Goal: Check status: Check status

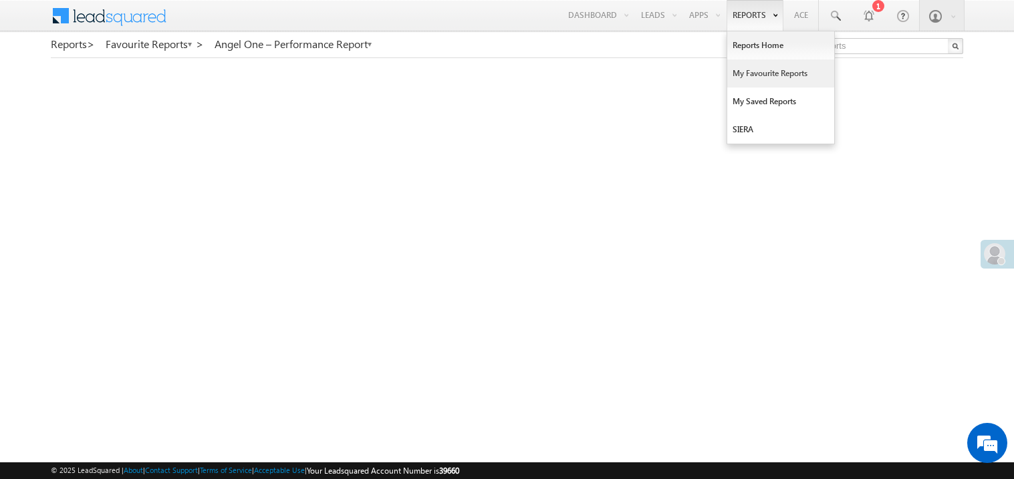
click at [742, 74] on link "My Favourite Reports" at bounding box center [780, 73] width 107 height 28
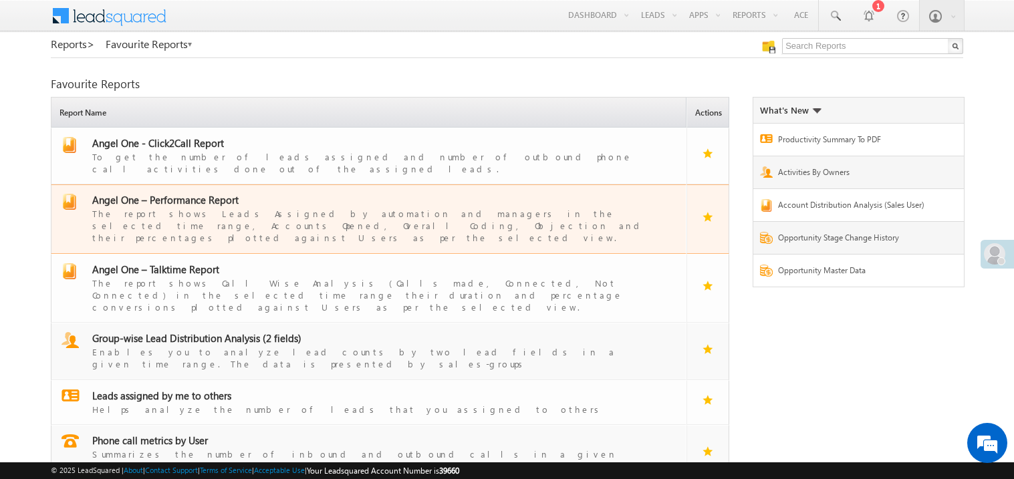
click at [175, 193] on span "Angel One – Performance Report" at bounding box center [165, 199] width 146 height 13
